Goal: Task Accomplishment & Management: Manage account settings

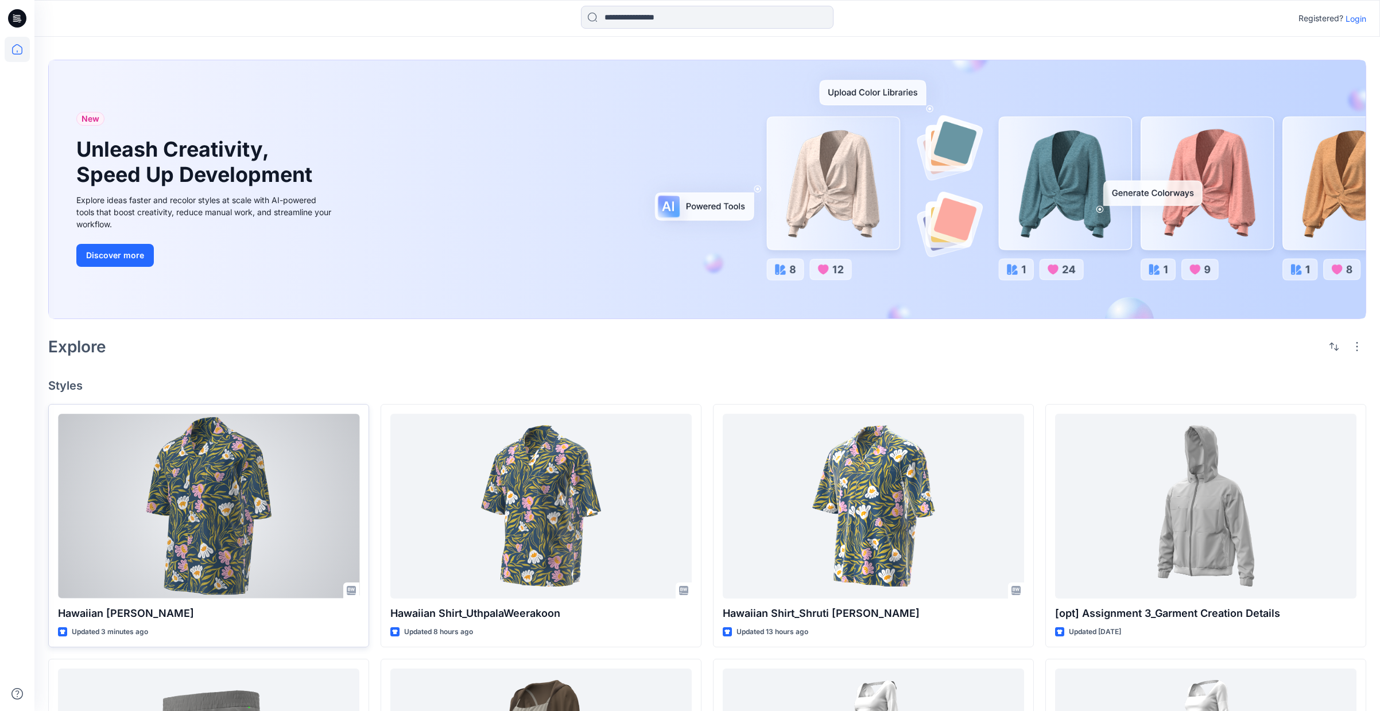
click at [267, 475] on div at bounding box center [208, 506] width 301 height 185
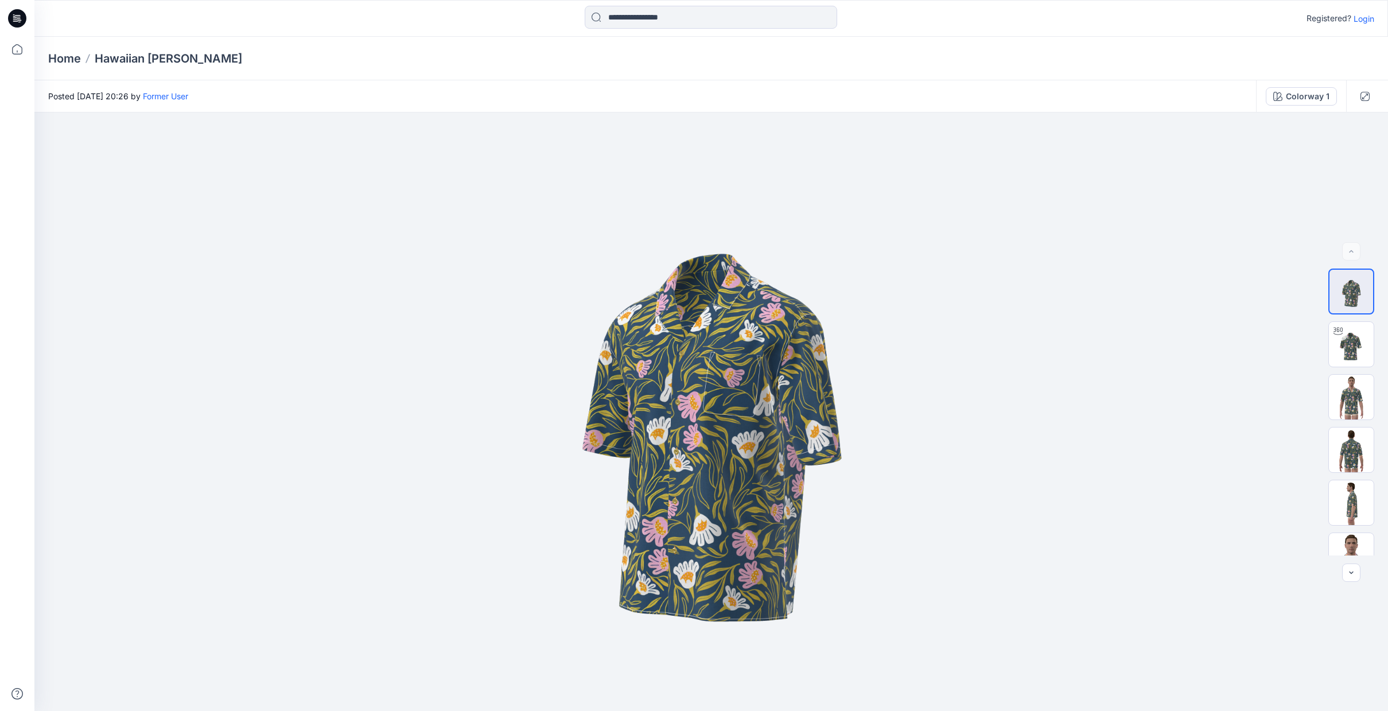
click at [1364, 23] on p "Login" at bounding box center [1364, 19] width 21 height 12
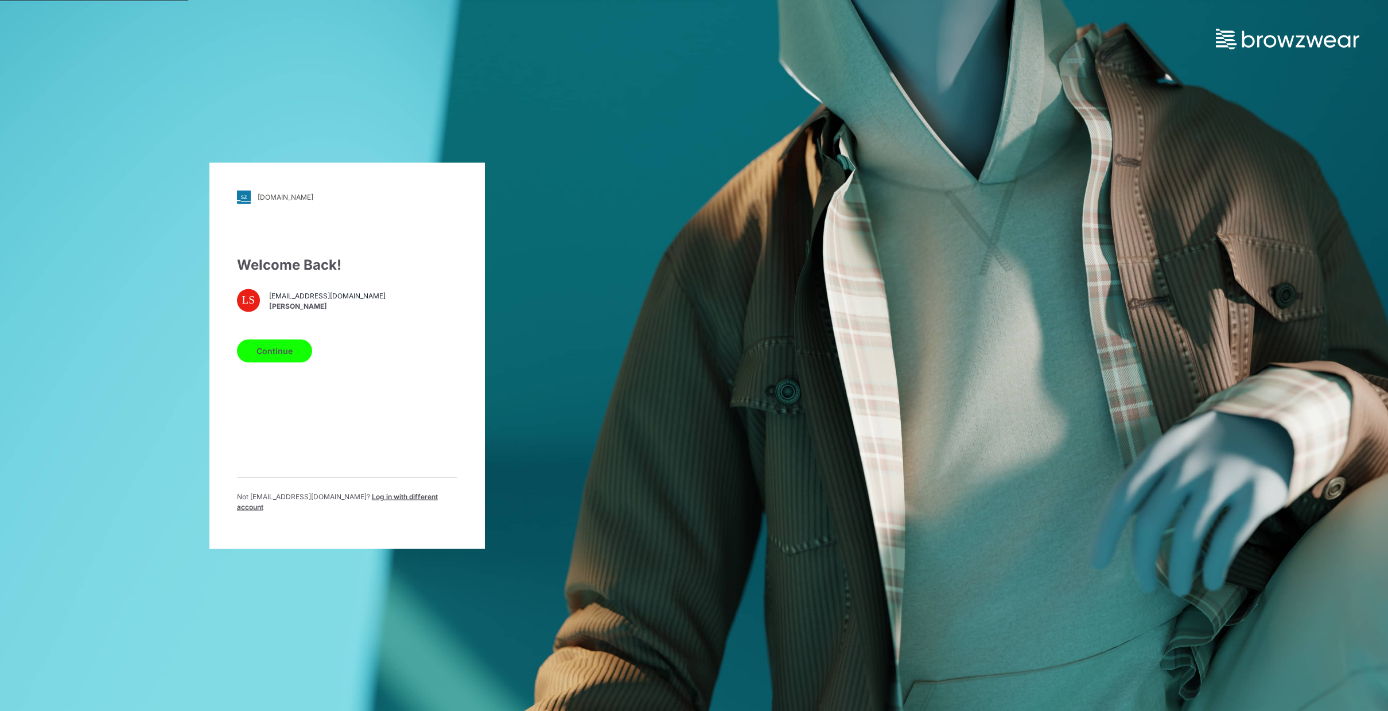
click at [274, 354] on button "Continue" at bounding box center [274, 350] width 75 height 23
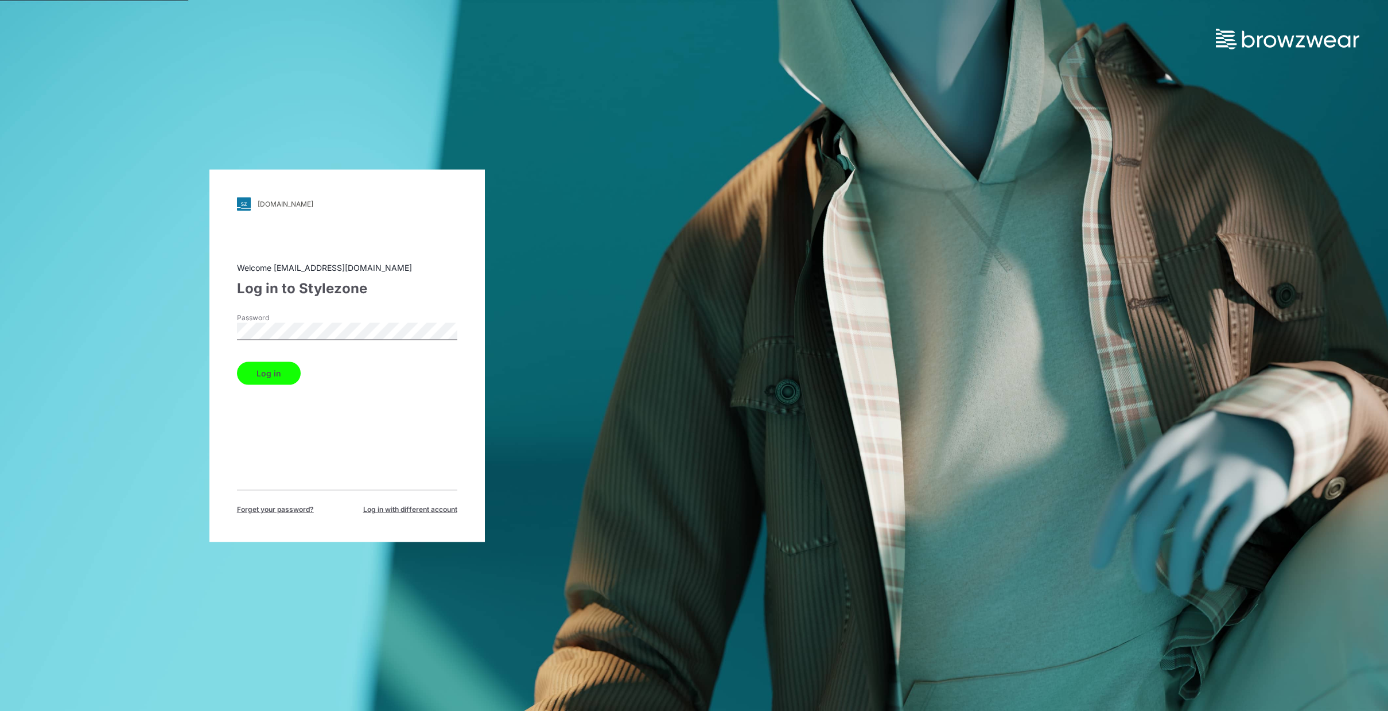
click at [210, 334] on div "bwuclassroom.stylezone.com Loading... Welcome digifashionstudio@gmail.com Log i…" at bounding box center [348, 355] width 276 height 373
click at [448, 333] on keeper-lock "Open Keeper Popup" at bounding box center [448, 331] width 14 height 14
click at [282, 381] on button "Log in" at bounding box center [269, 373] width 64 height 23
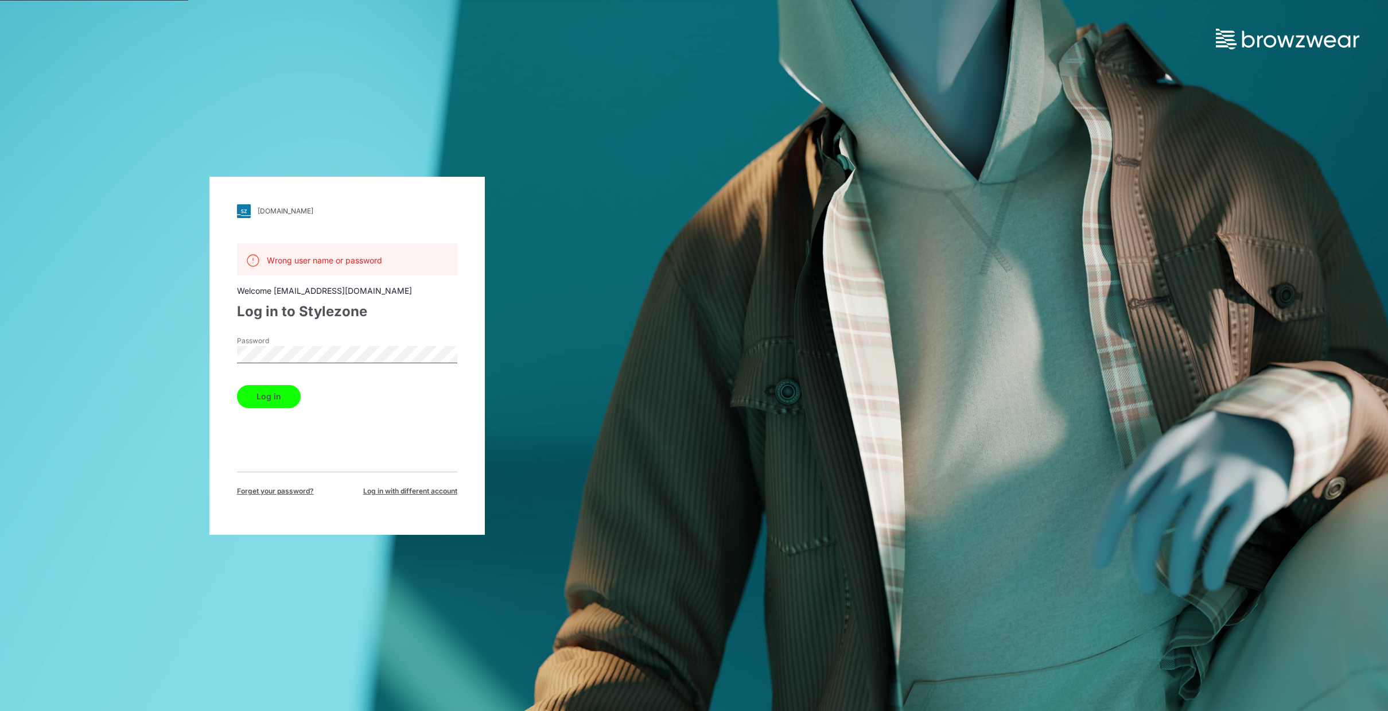
click at [278, 394] on button "Log in" at bounding box center [269, 396] width 64 height 23
click at [275, 486] on span "Forget your password?" at bounding box center [275, 491] width 77 height 10
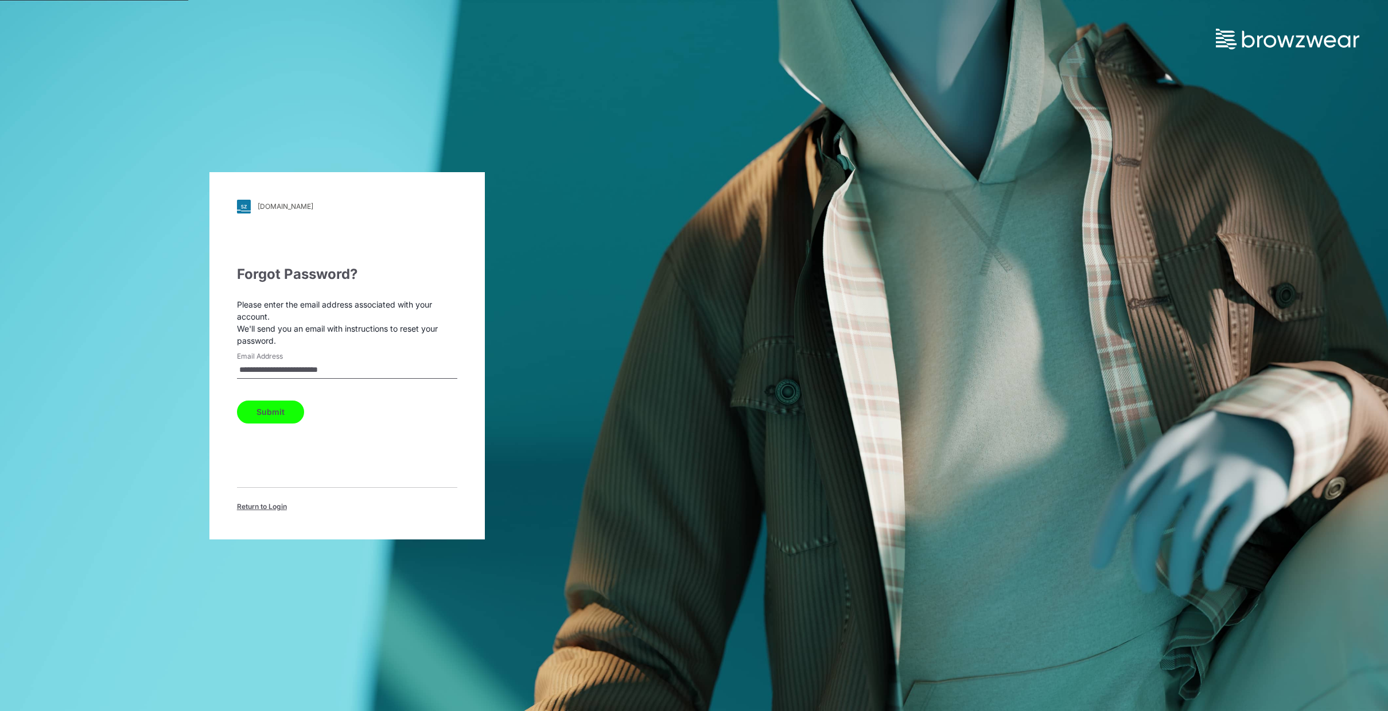
click at [273, 413] on button "Submit" at bounding box center [270, 412] width 67 height 23
click at [269, 505] on span "Return to Login" at bounding box center [262, 507] width 50 height 10
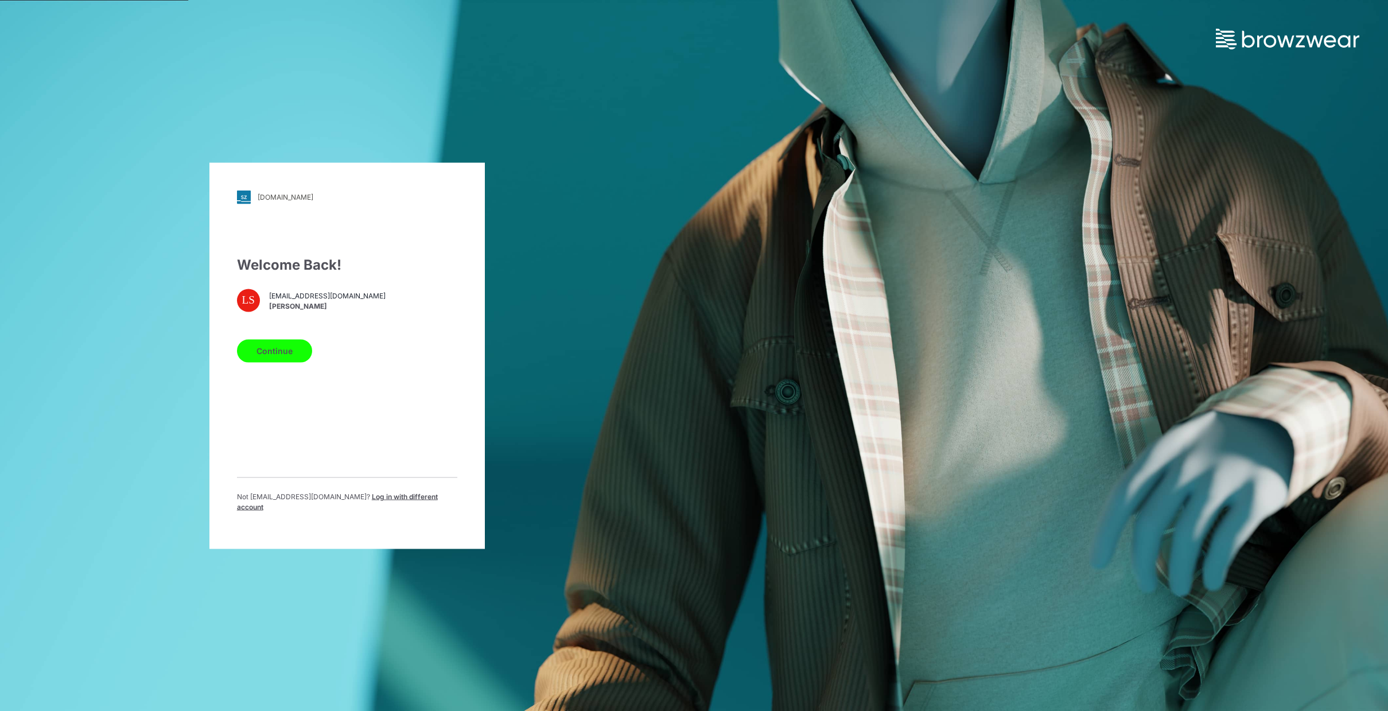
click at [283, 356] on button "Continue" at bounding box center [274, 350] width 75 height 23
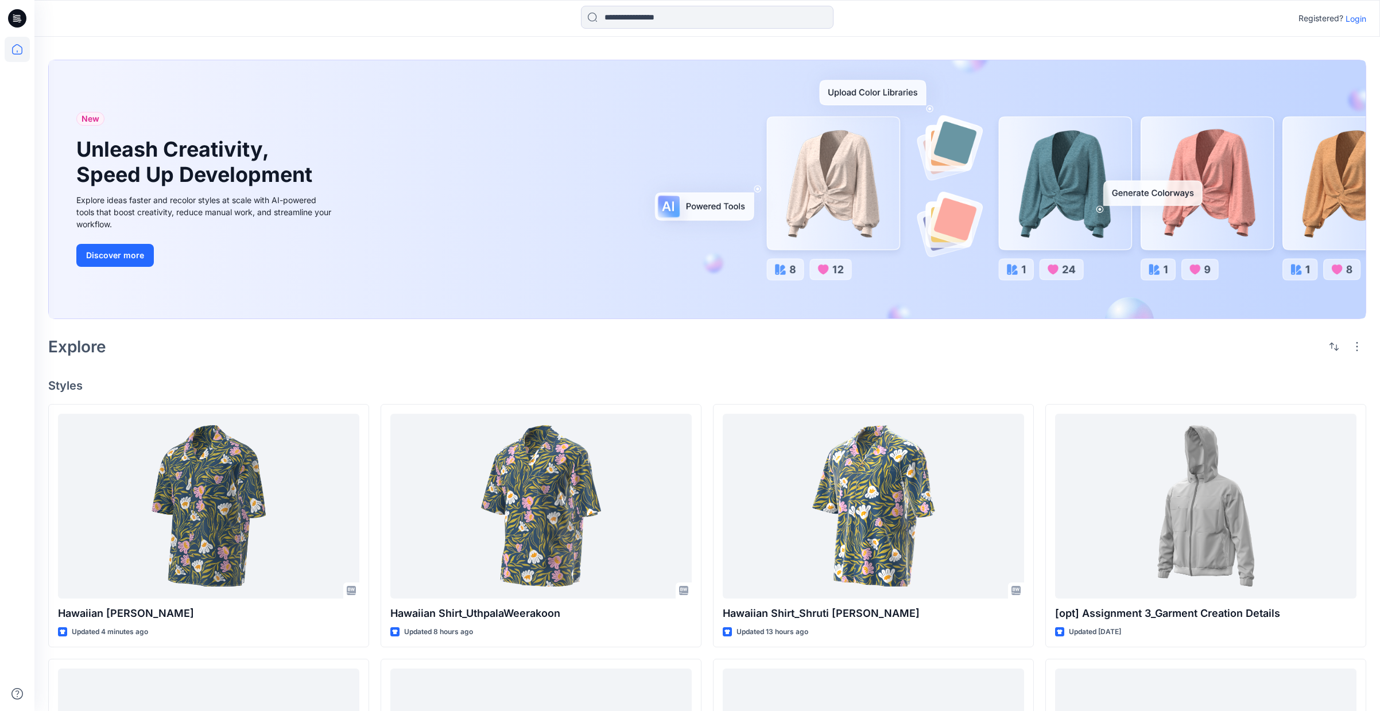
click at [1356, 14] on p "Login" at bounding box center [1355, 19] width 21 height 12
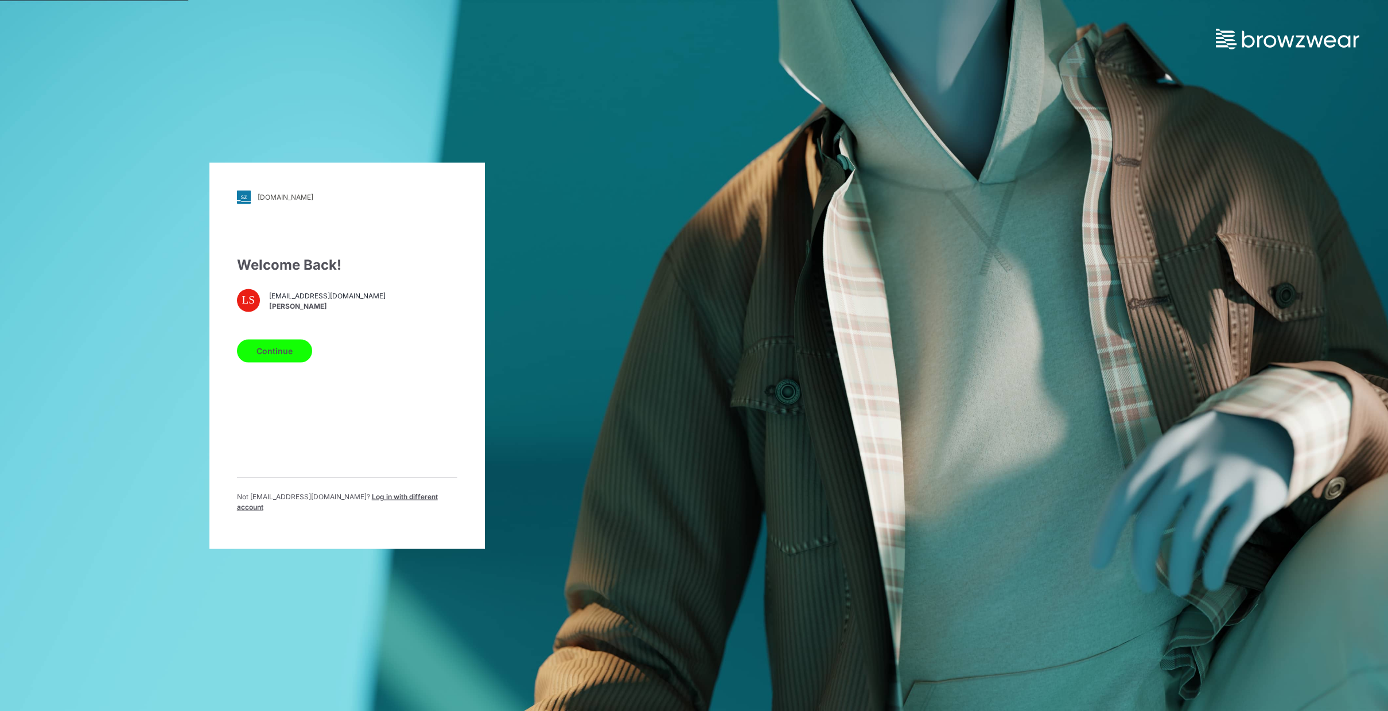
click at [287, 347] on button "Continue" at bounding box center [274, 350] width 75 height 23
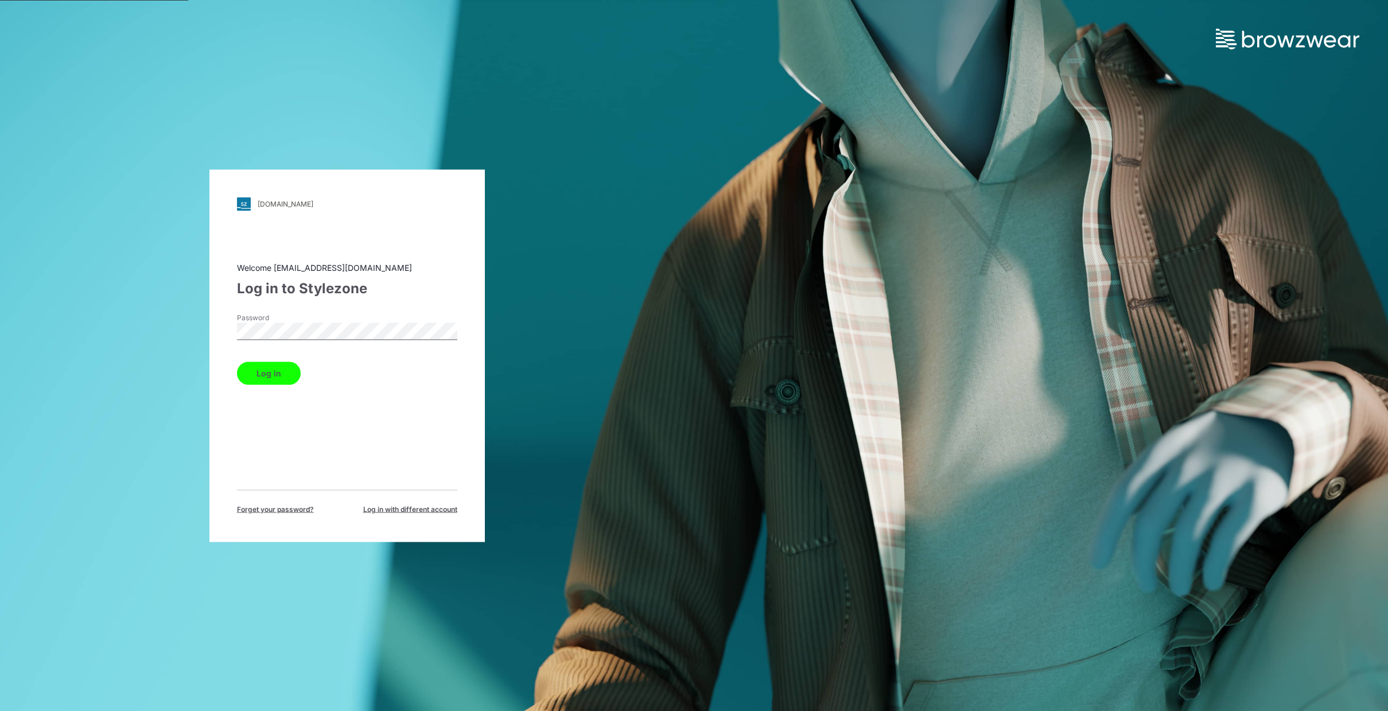
click at [276, 375] on button "Log in" at bounding box center [269, 373] width 64 height 23
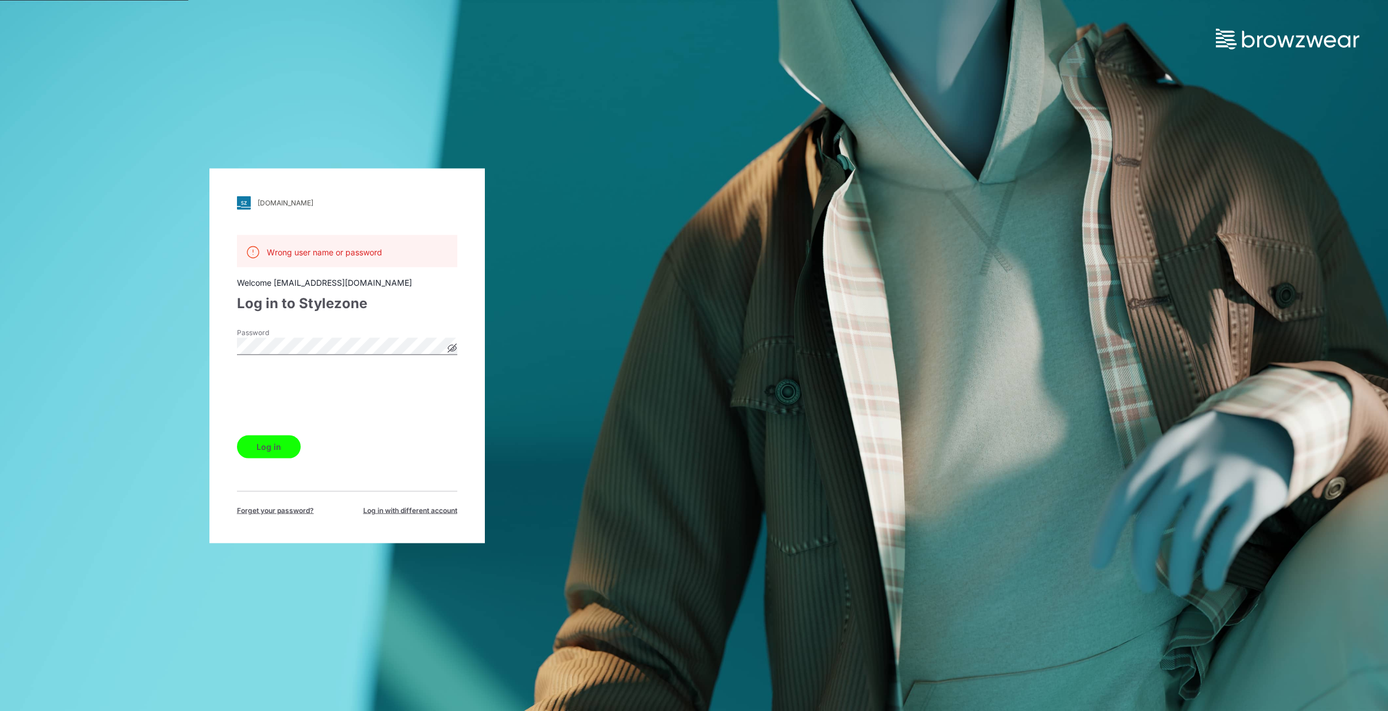
click at [273, 446] on button "Log in" at bounding box center [269, 446] width 64 height 23
click at [459, 345] on div "[DOMAIN_NAME] Loading... Wrong user name or password Welcome [EMAIL_ADDRESS][DO…" at bounding box center [348, 355] width 276 height 375
click at [457, 346] on div "[DOMAIN_NAME] Loading... Wrong user name or password Welcome [EMAIL_ADDRESS][DO…" at bounding box center [348, 355] width 276 height 375
click at [456, 346] on icon at bounding box center [452, 347] width 9 height 9
click at [237, 435] on button "Log in" at bounding box center [269, 446] width 64 height 23
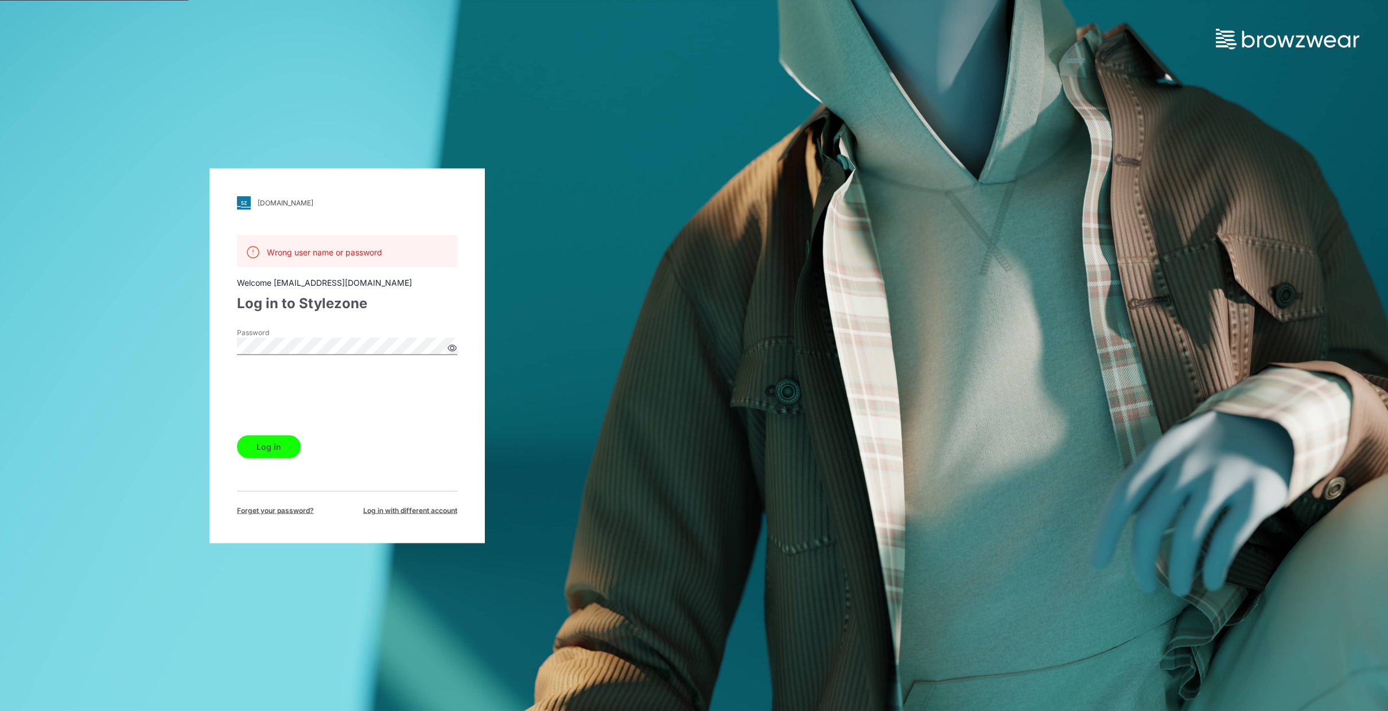
click at [196, 343] on div "[DOMAIN_NAME] Loading... Wrong user name or password Welcome [EMAIL_ADDRESS][DO…" at bounding box center [347, 355] width 695 height 711
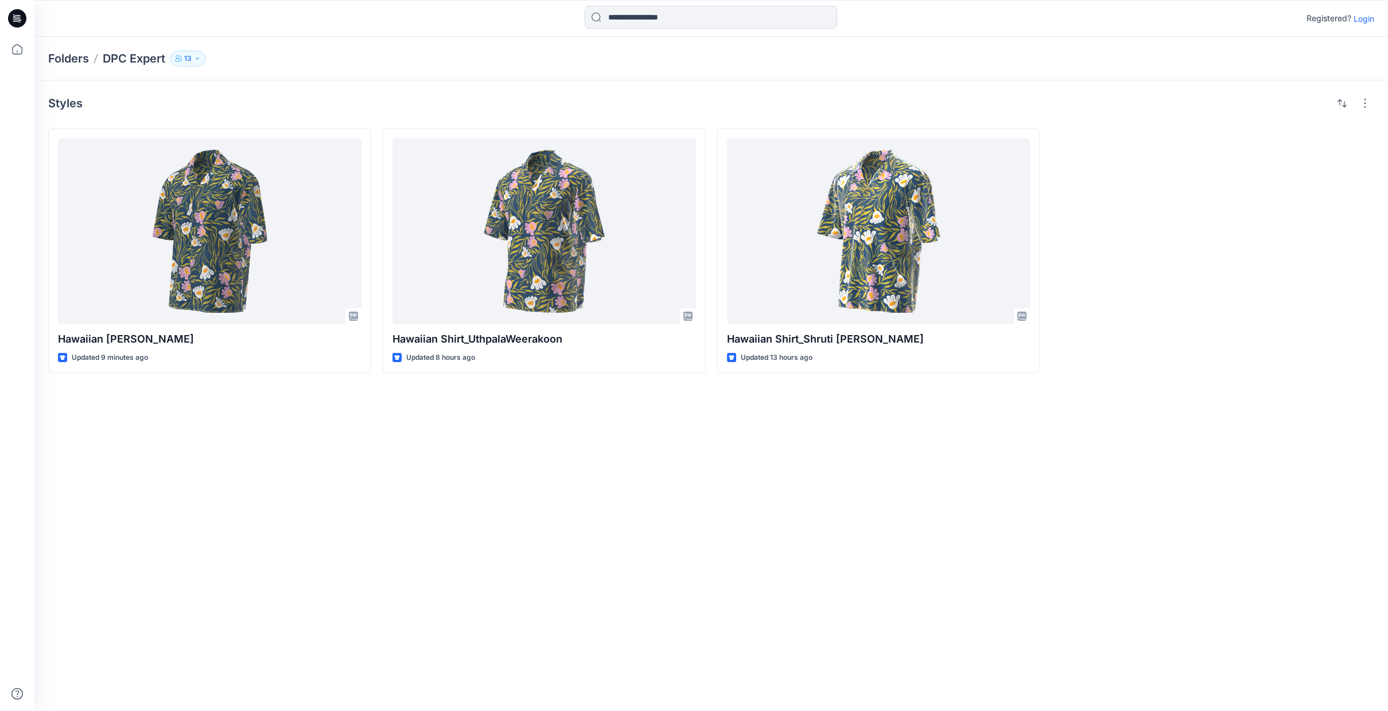
click at [1367, 20] on p "Login" at bounding box center [1364, 19] width 21 height 12
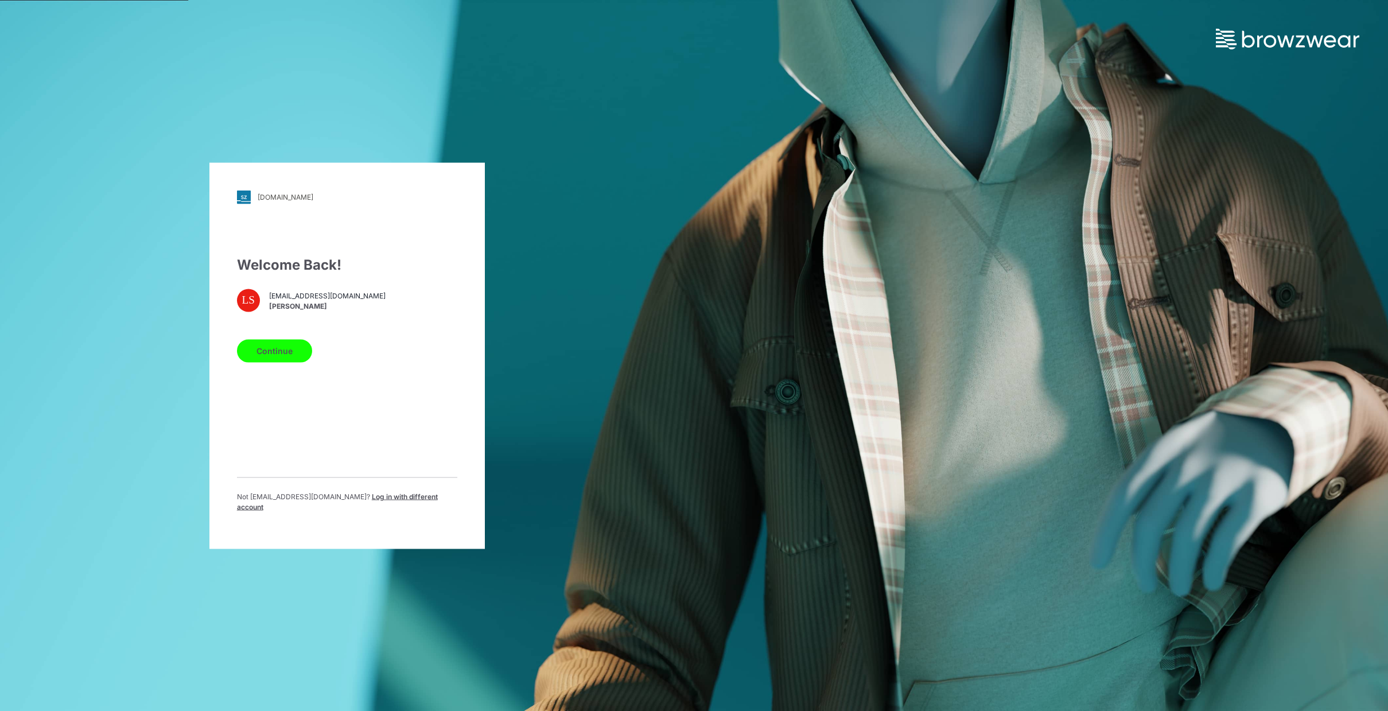
click at [258, 356] on button "Continue" at bounding box center [274, 350] width 75 height 23
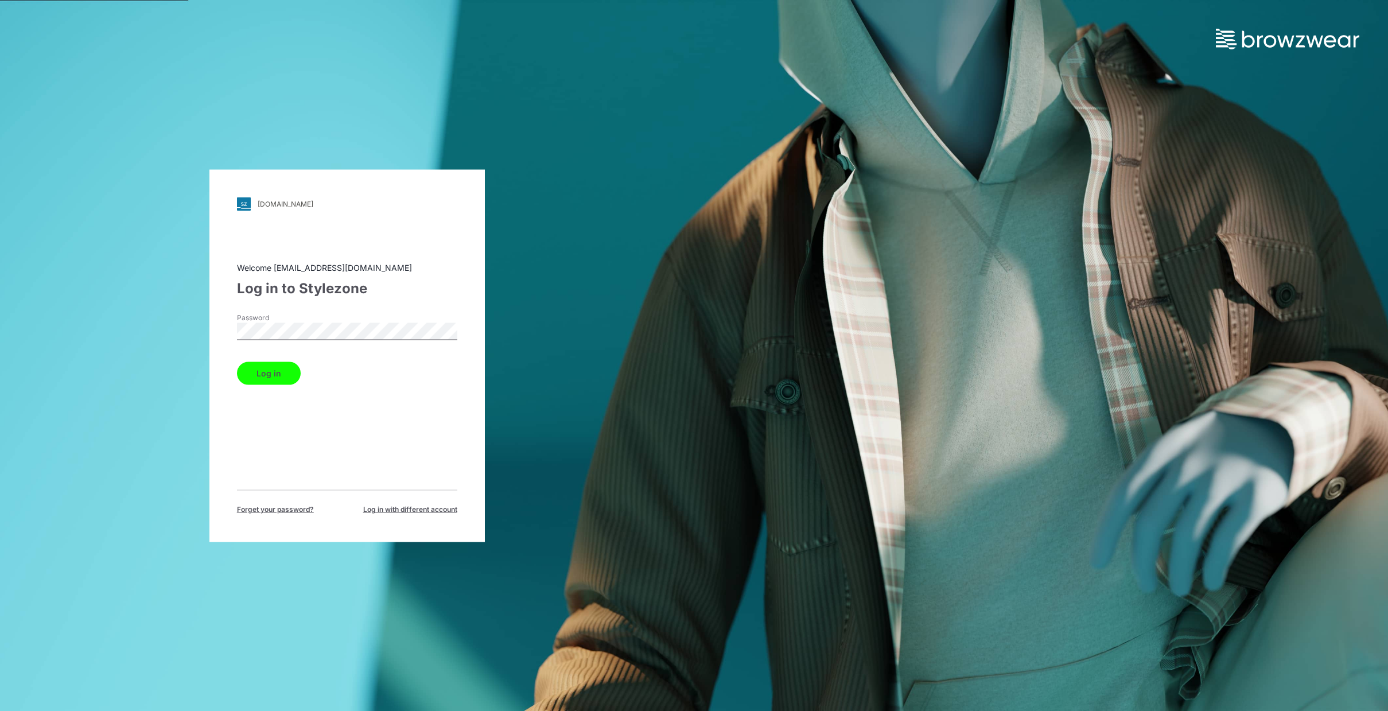
click at [275, 374] on button "Log in" at bounding box center [269, 373] width 64 height 23
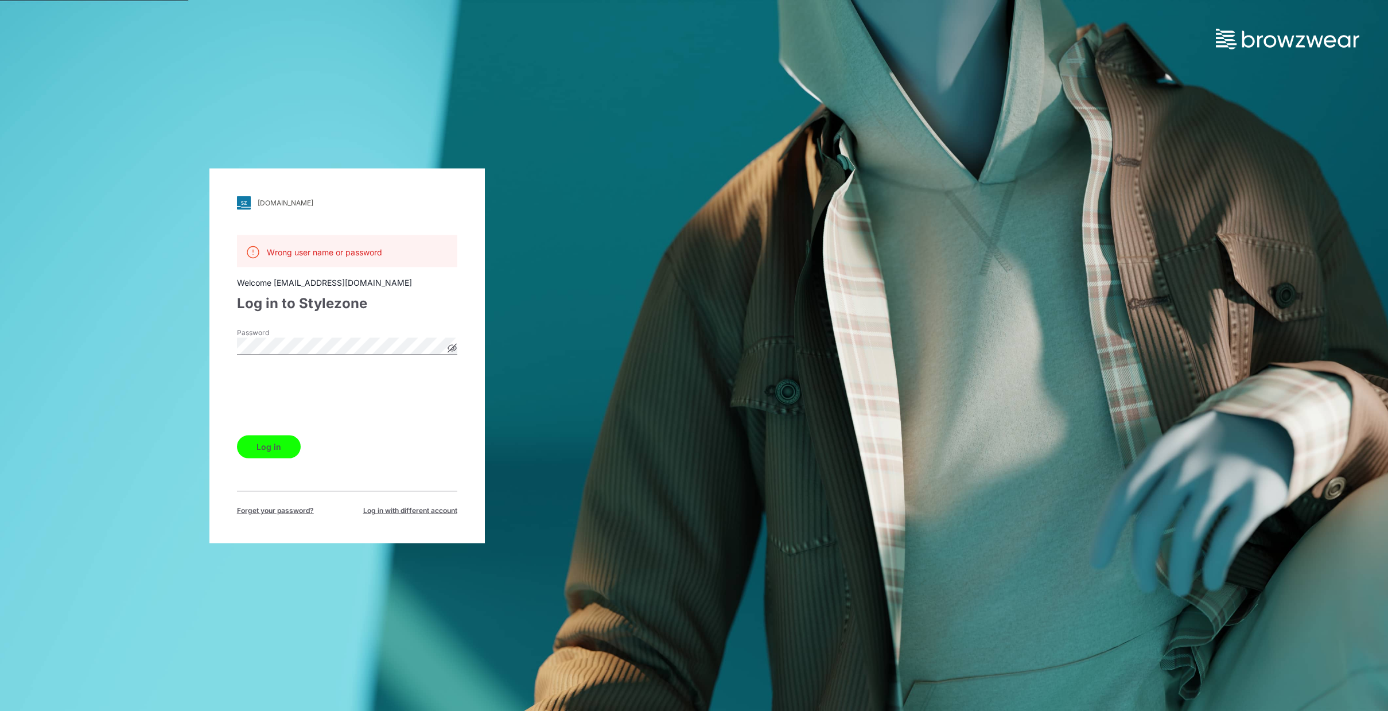
click at [456, 347] on icon at bounding box center [452, 347] width 9 height 9
click at [284, 440] on button "Log in" at bounding box center [269, 446] width 64 height 23
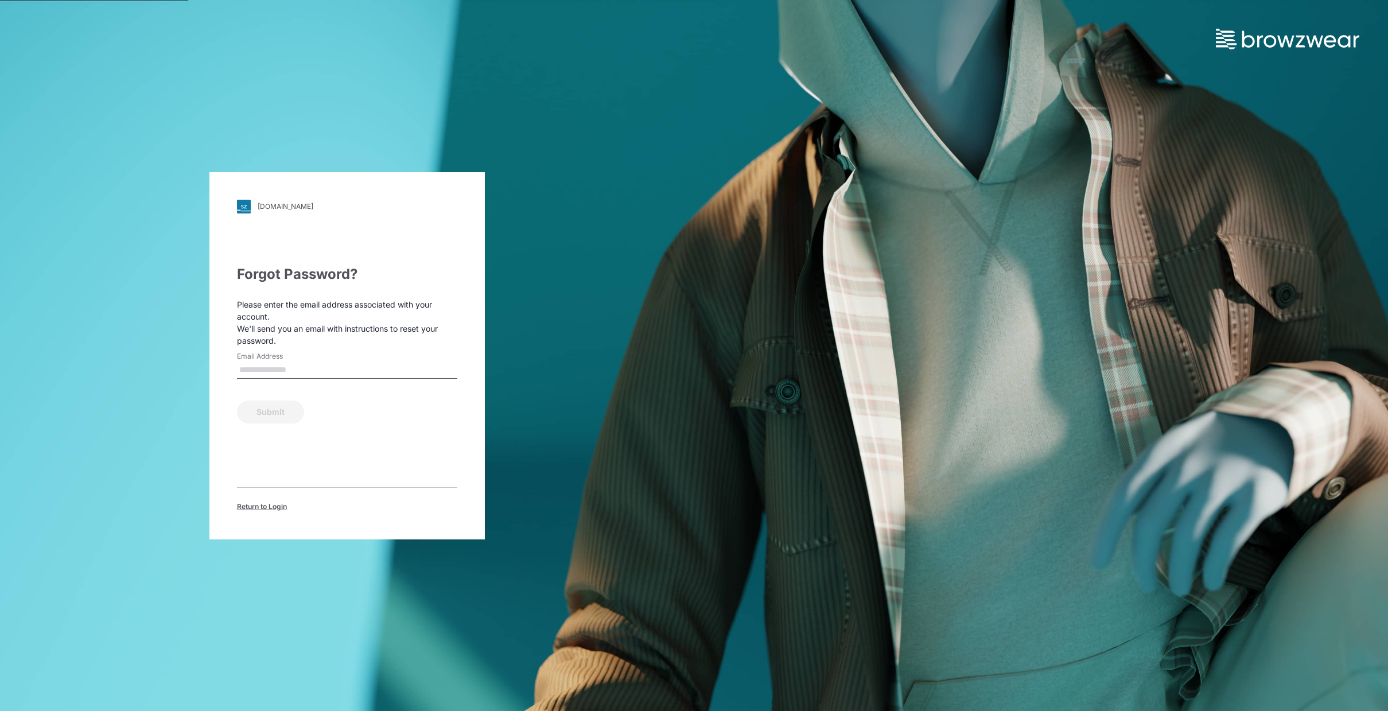
click at [302, 369] on input "Email Address" at bounding box center [347, 370] width 220 height 17
type input "**********"
click at [277, 406] on button "Submit" at bounding box center [270, 412] width 67 height 23
click at [270, 509] on span "Return to Login" at bounding box center [262, 507] width 50 height 10
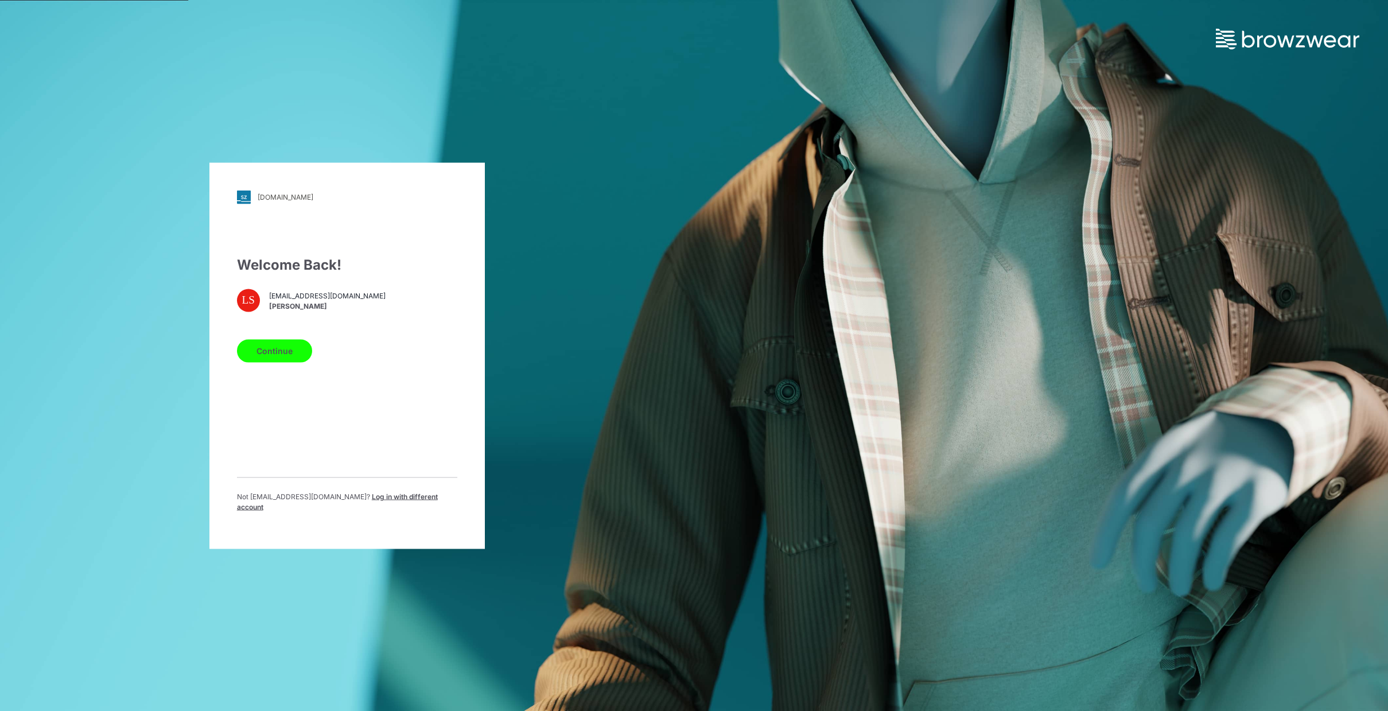
click at [274, 351] on button "Continue" at bounding box center [274, 350] width 75 height 23
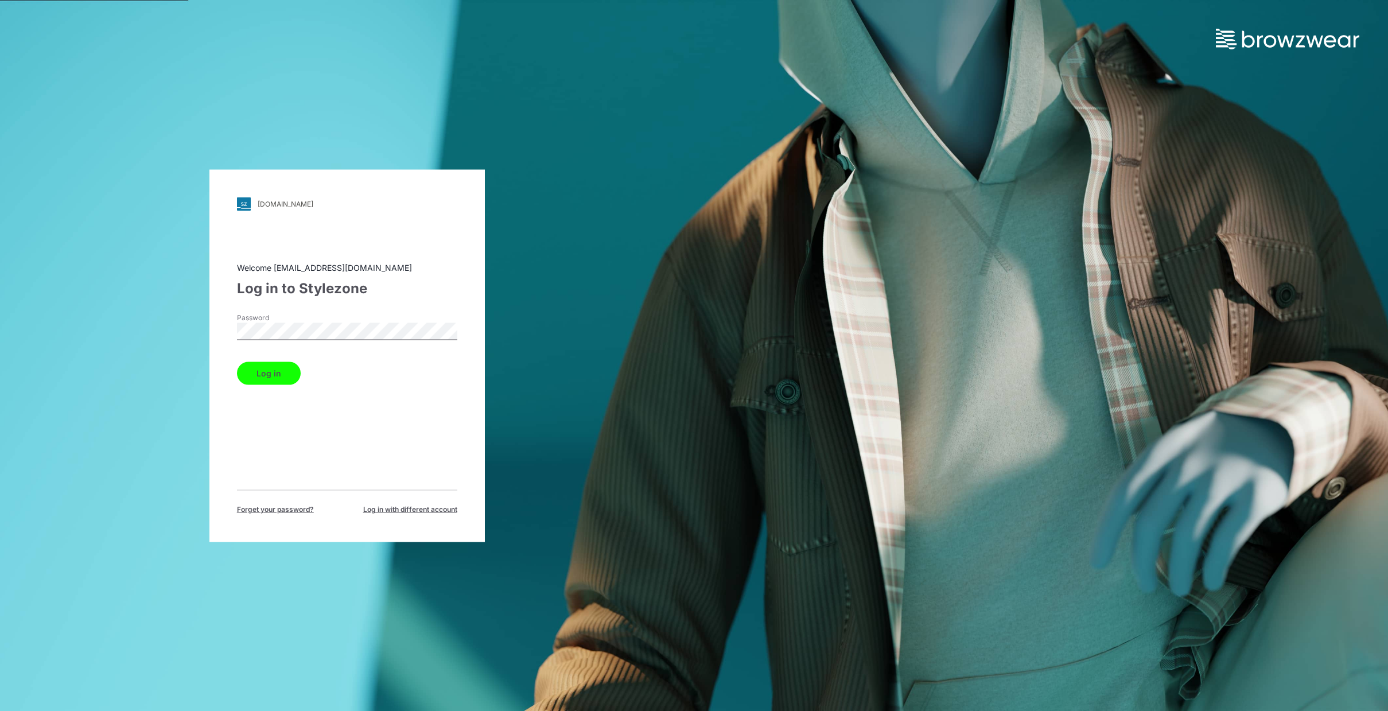
click at [280, 373] on button "Log in" at bounding box center [269, 373] width 64 height 23
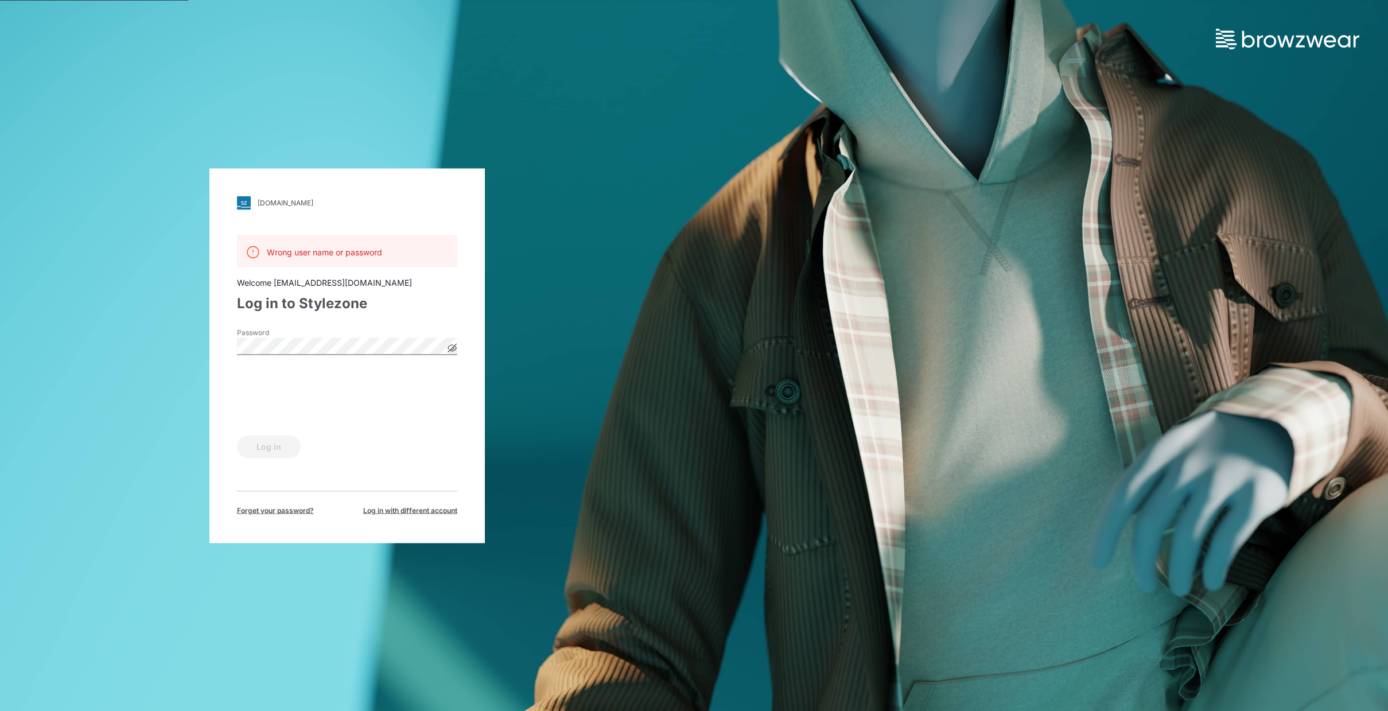
click at [217, 347] on div "bwuclassroom.stylezone.com Loading... Wrong user name or password Welcome digif…" at bounding box center [348, 355] width 276 height 375
click at [272, 449] on button "Log in" at bounding box center [269, 446] width 64 height 23
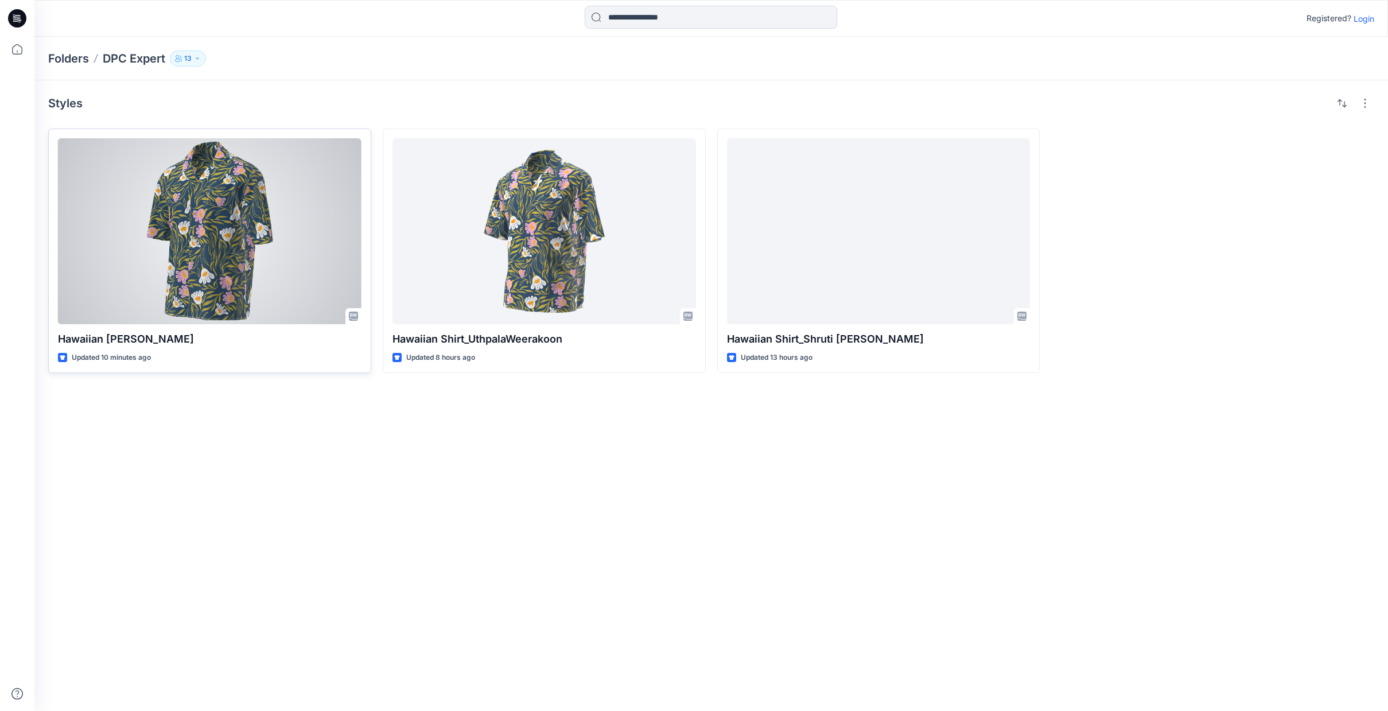
click at [286, 263] on div at bounding box center [210, 231] width 304 height 186
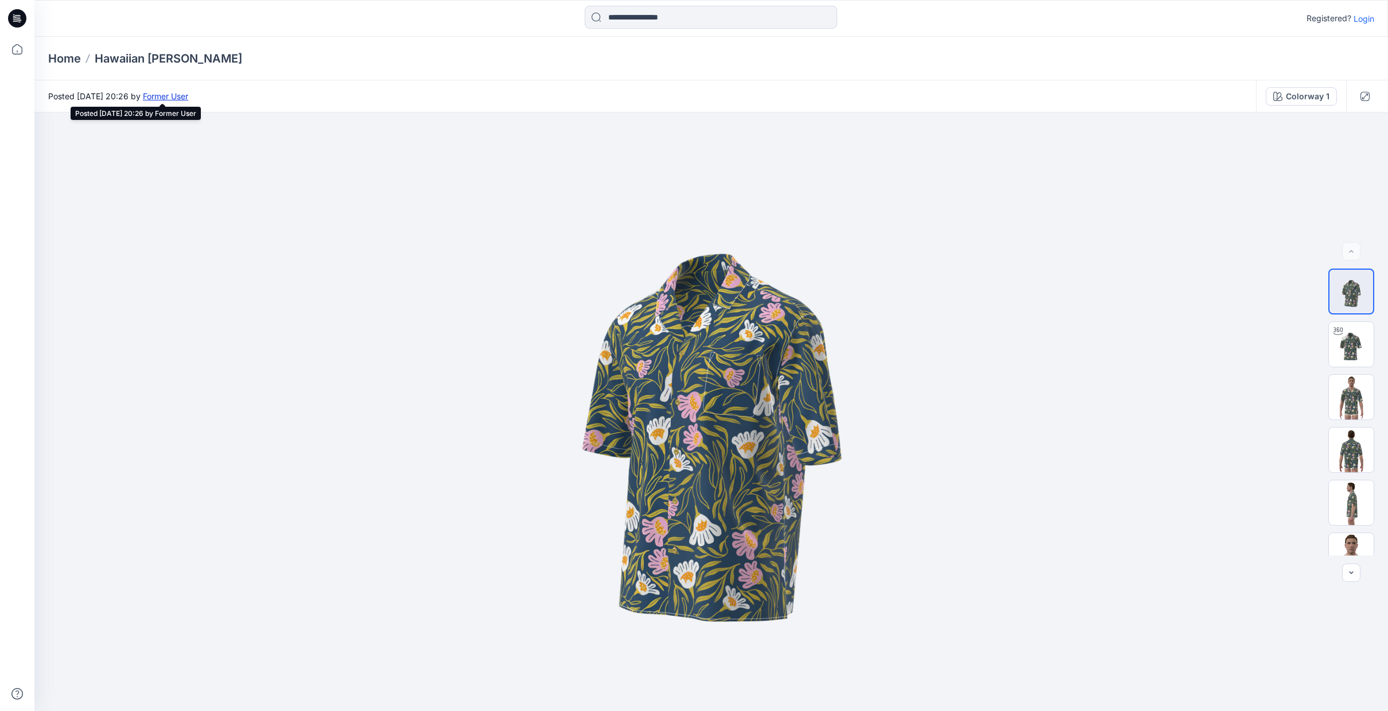
click at [188, 96] on link "Former User" at bounding box center [165, 96] width 45 height 10
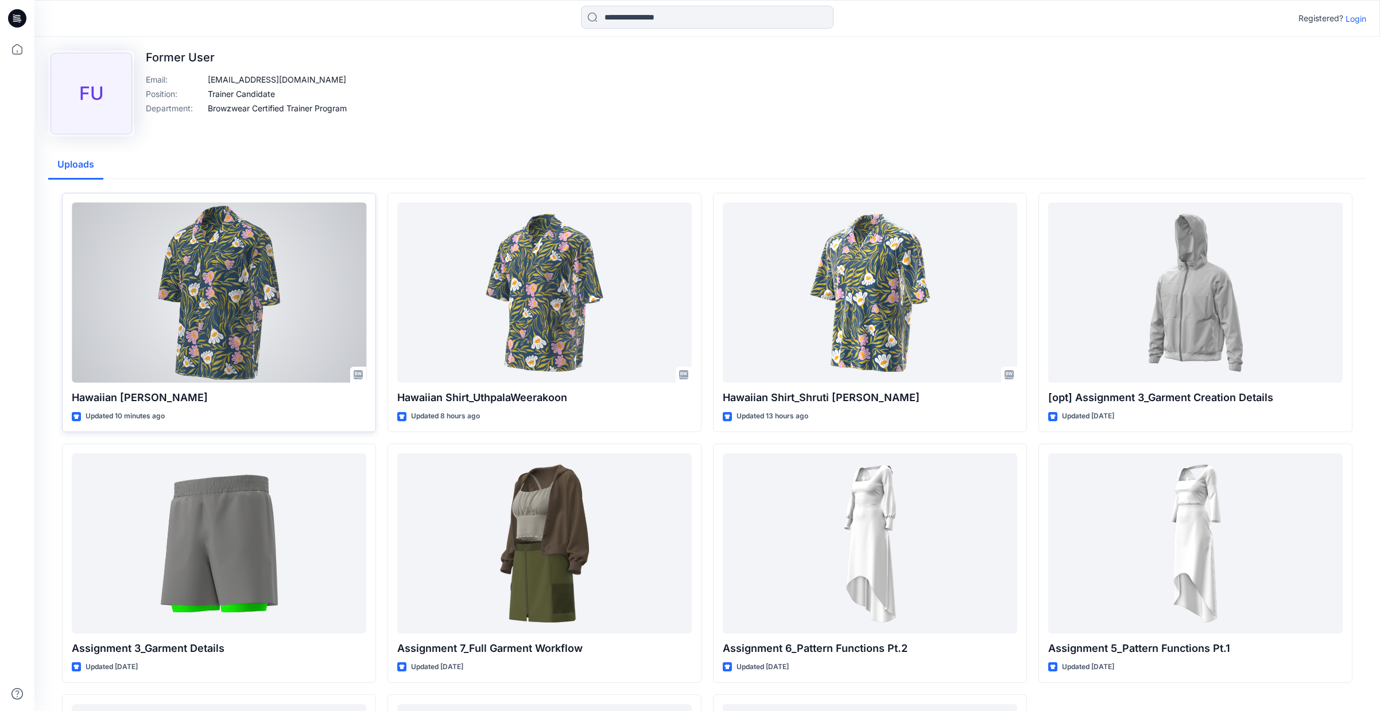
click at [312, 280] on div at bounding box center [219, 293] width 294 height 180
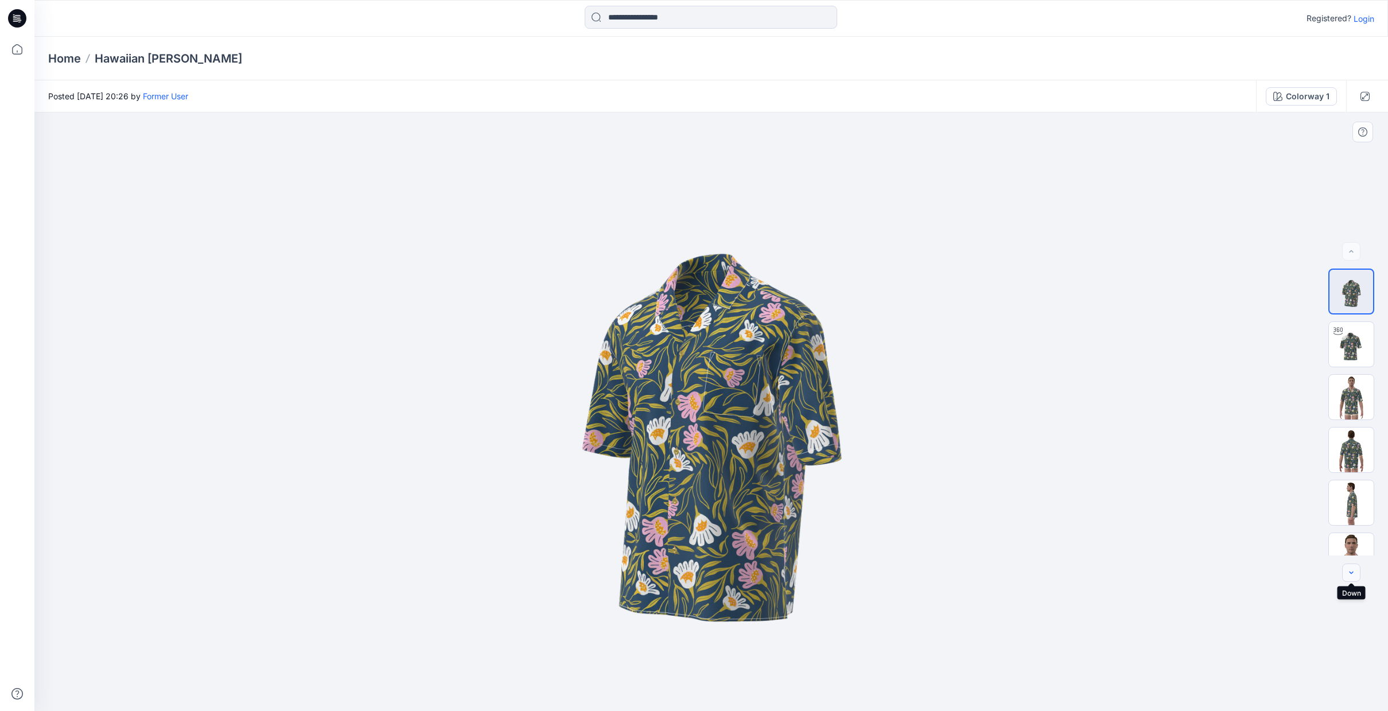
click at [1350, 569] on icon "button" at bounding box center [1351, 572] width 9 height 9
click at [1350, 569] on div at bounding box center [1352, 573] width 18 height 18
click at [1375, 13] on div "Registered? Login" at bounding box center [710, 18] width 1353 height 25
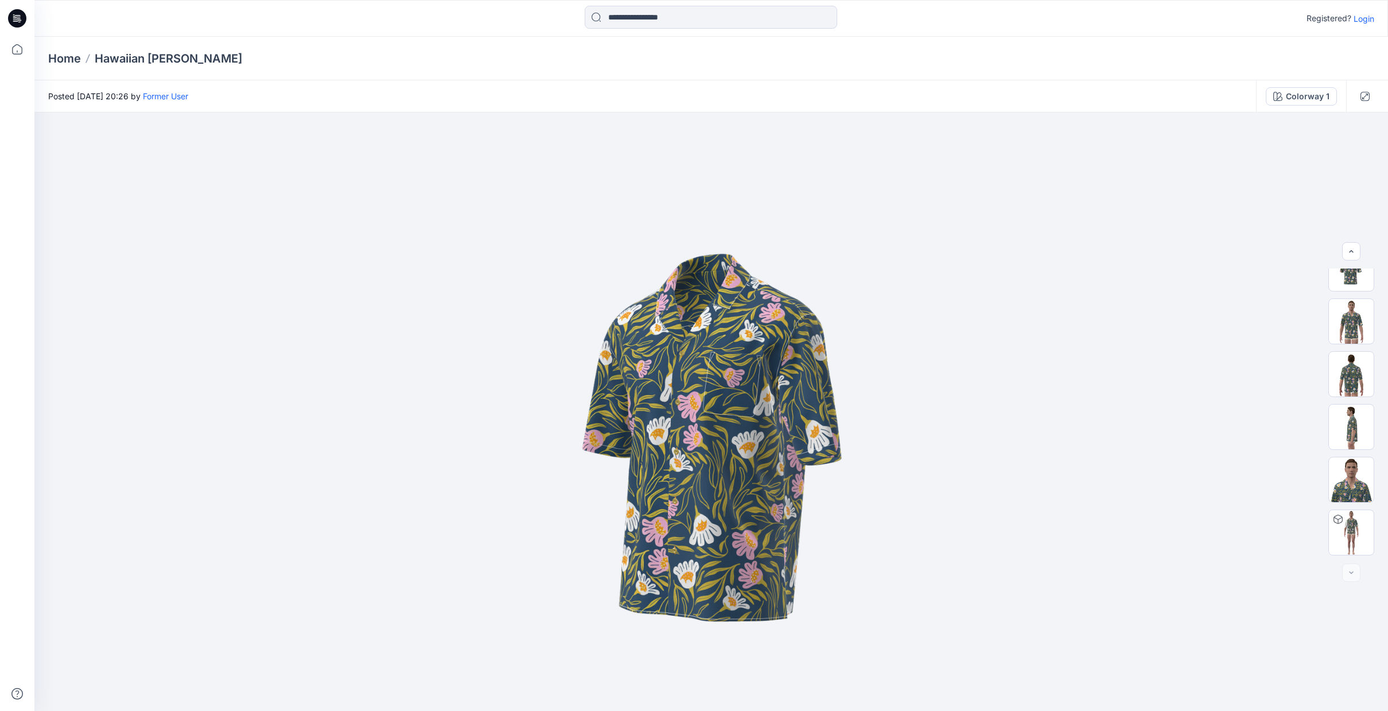
click at [1373, 17] on p "Login" at bounding box center [1364, 19] width 21 height 12
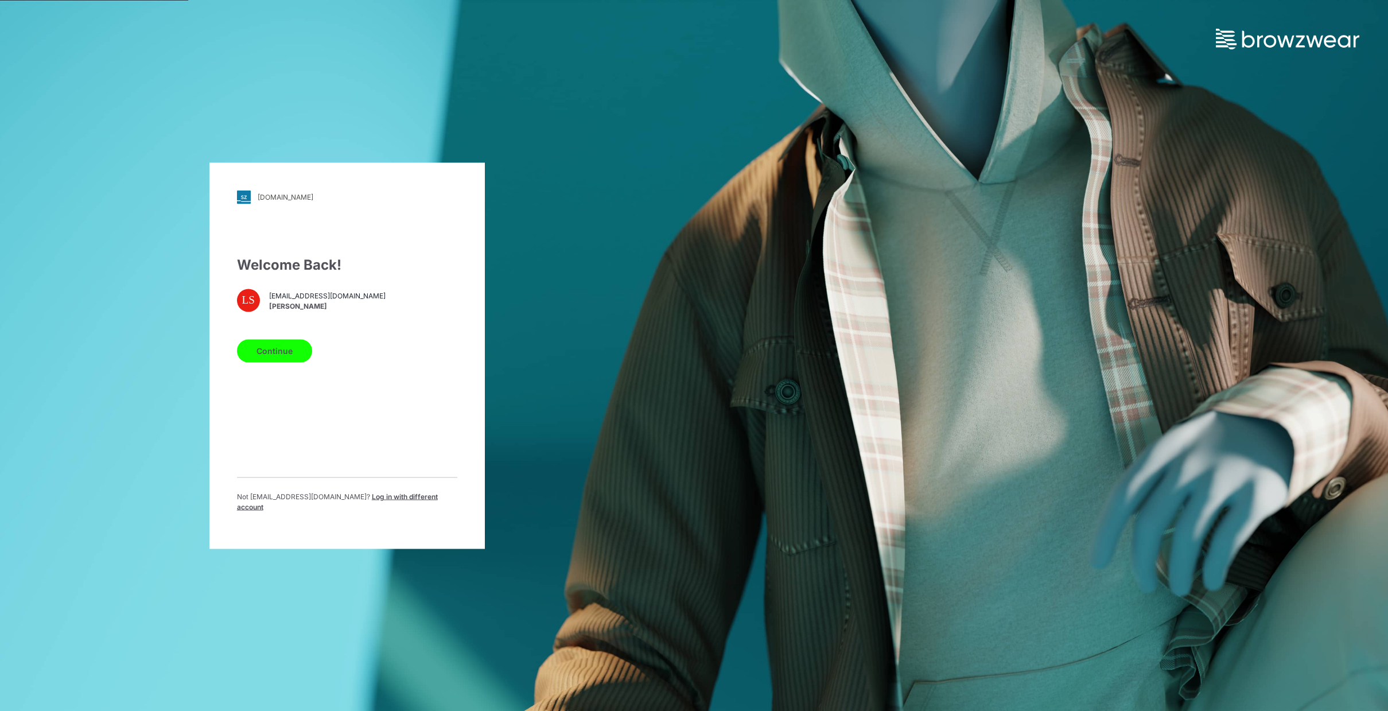
click at [283, 358] on button "Continue" at bounding box center [274, 350] width 75 height 23
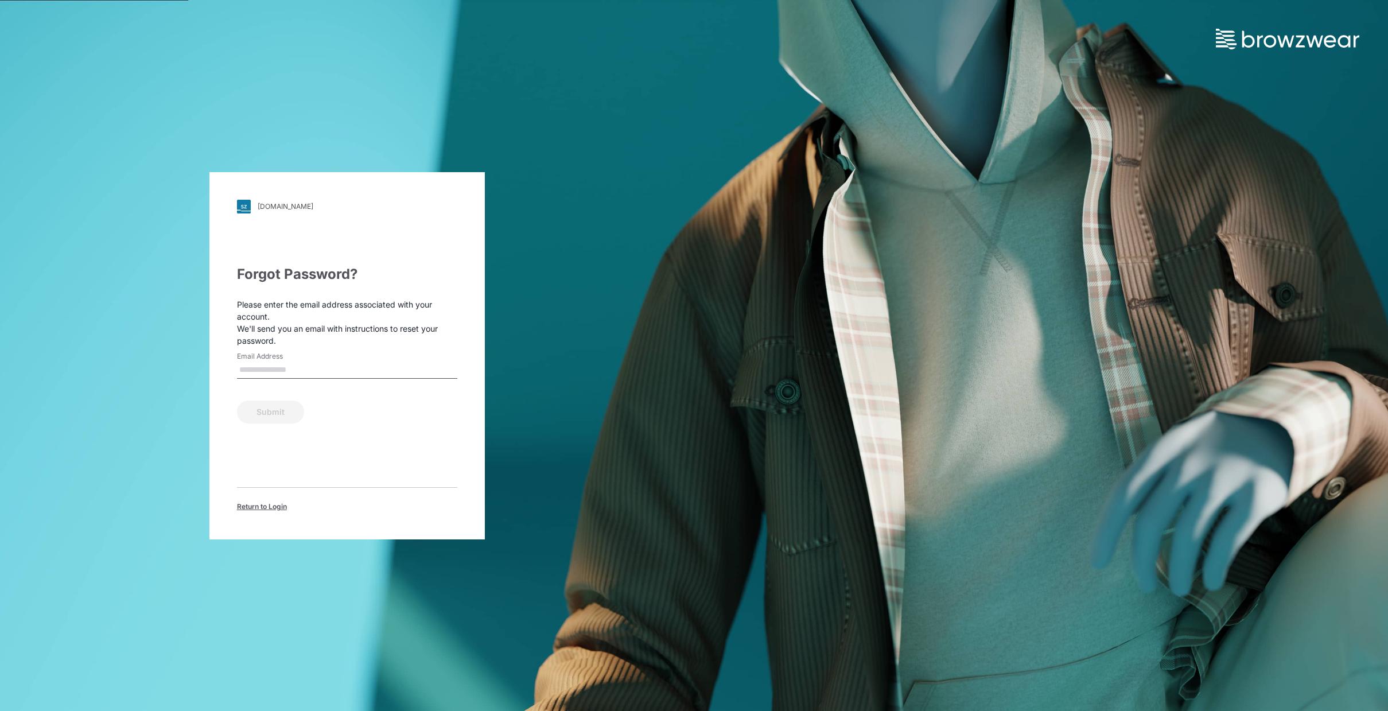
click at [275, 373] on input "Email Address" at bounding box center [347, 370] width 220 height 17
type input "**********"
click at [282, 409] on button "Submit" at bounding box center [270, 412] width 67 height 23
